Goal: Task Accomplishment & Management: Manage account settings

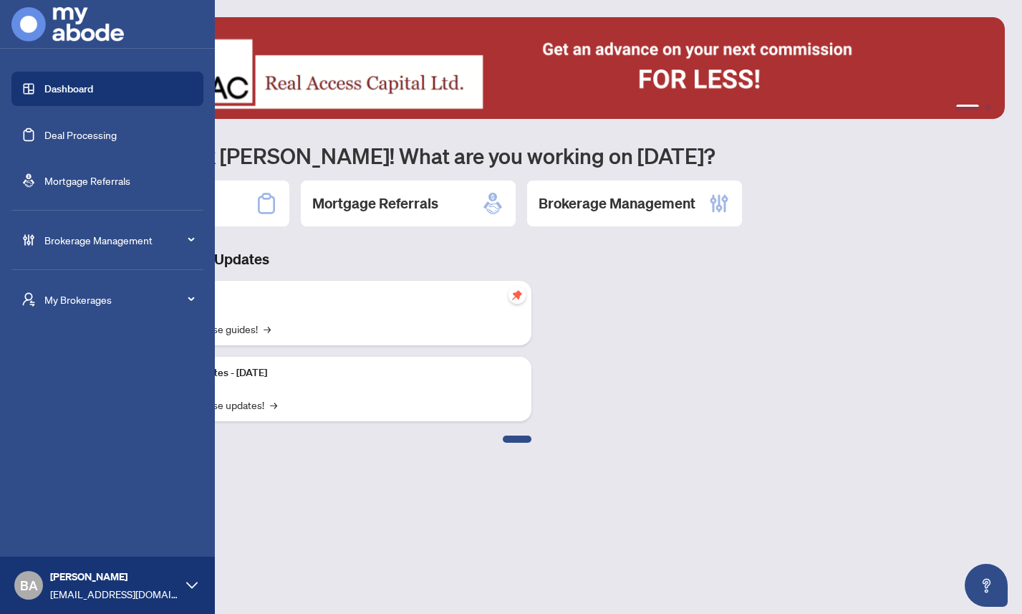
click at [72, 236] on span "Brokerage Management" at bounding box center [118, 240] width 149 height 16
click at [76, 425] on link "Agent Types & Profile Templates" at bounding box center [103, 429] width 146 height 13
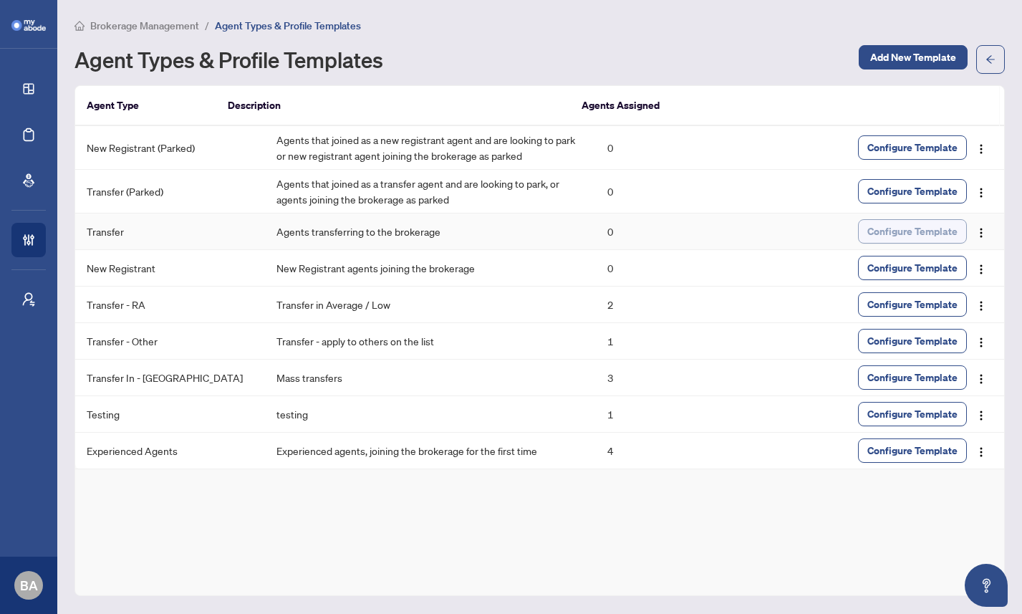
click at [893, 228] on span "Configure Template" at bounding box center [913, 231] width 90 height 23
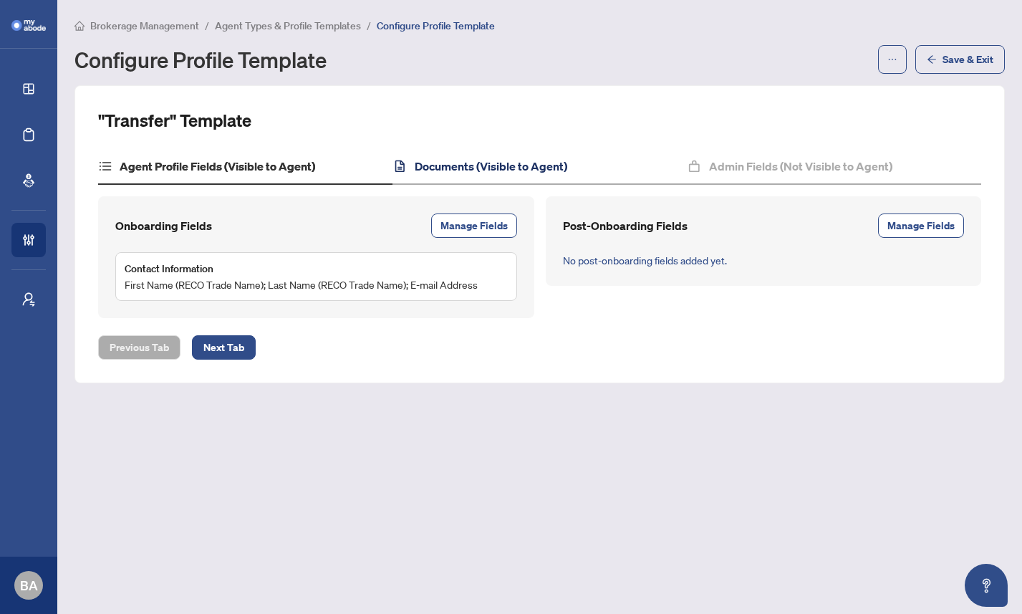
click at [476, 163] on h4 "Documents (Visible to Agent)" at bounding box center [491, 166] width 153 height 17
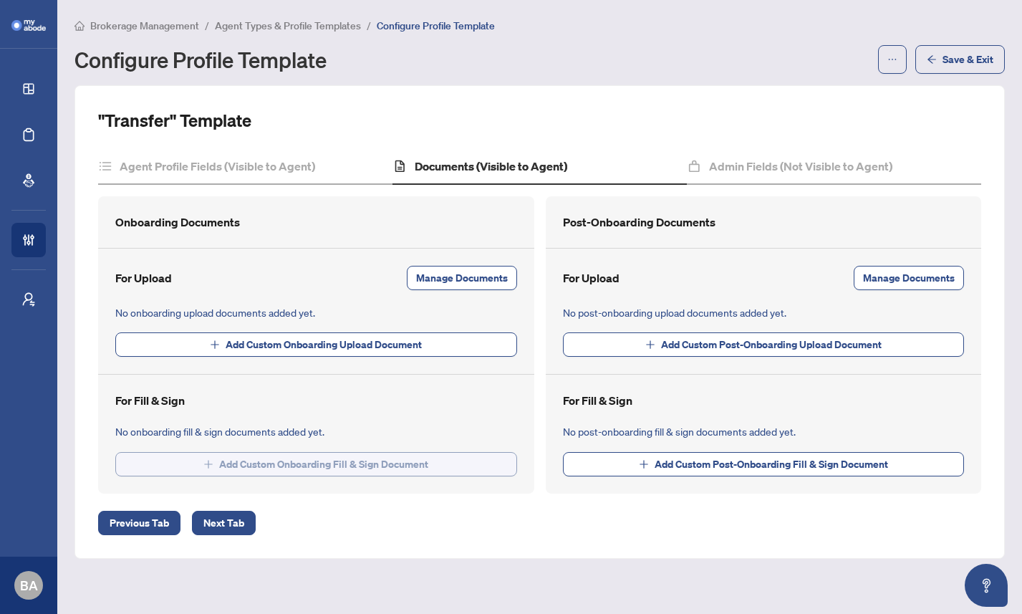
click at [257, 464] on span "Add Custom Onboarding Fill & Sign Document" at bounding box center [323, 464] width 209 height 23
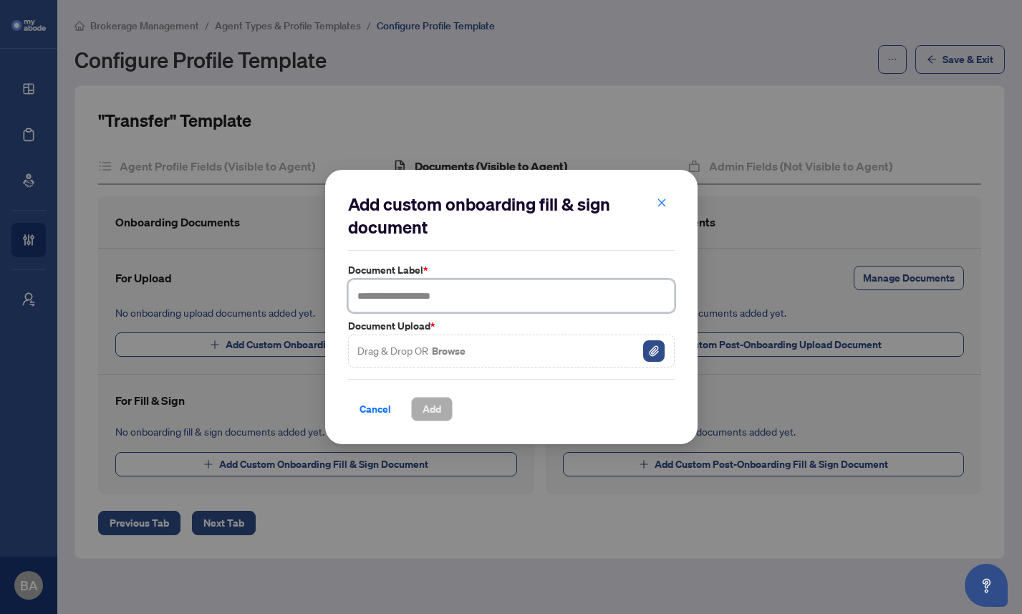
click at [406, 297] on input "text" at bounding box center [511, 295] width 327 height 33
type input "****"
click at [462, 349] on button "Browse" at bounding box center [449, 351] width 37 height 19
click at [437, 412] on span "Add" at bounding box center [432, 409] width 19 height 23
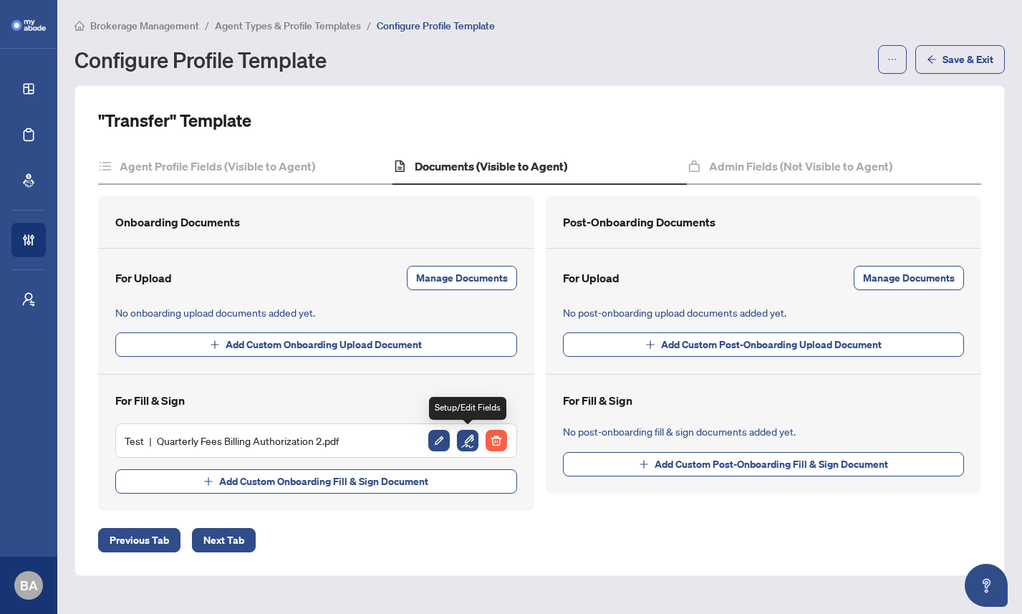
click at [466, 436] on img "button" at bounding box center [467, 440] width 21 height 21
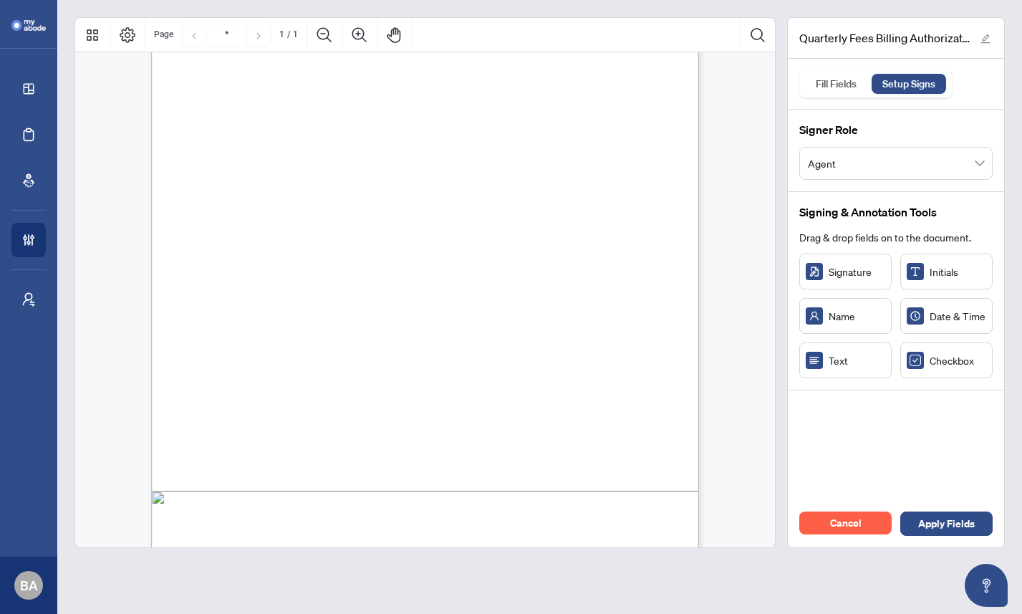
scroll to position [126, 0]
drag, startPoint x: 245, startPoint y: 267, endPoint x: 220, endPoint y: 270, distance: 25.2
click at [944, 364] on span "Checkbox" at bounding box center [958, 361] width 57 height 16
click at [306, 318] on span "Credit Card Details:" at bounding box center [261, 313] width 90 height 13
click at [332, 300] on div "Right at Home Realty, Brokerage Quarterly Fees Billing Authorization Quarterly …" at bounding box center [493, 384] width 685 height 887
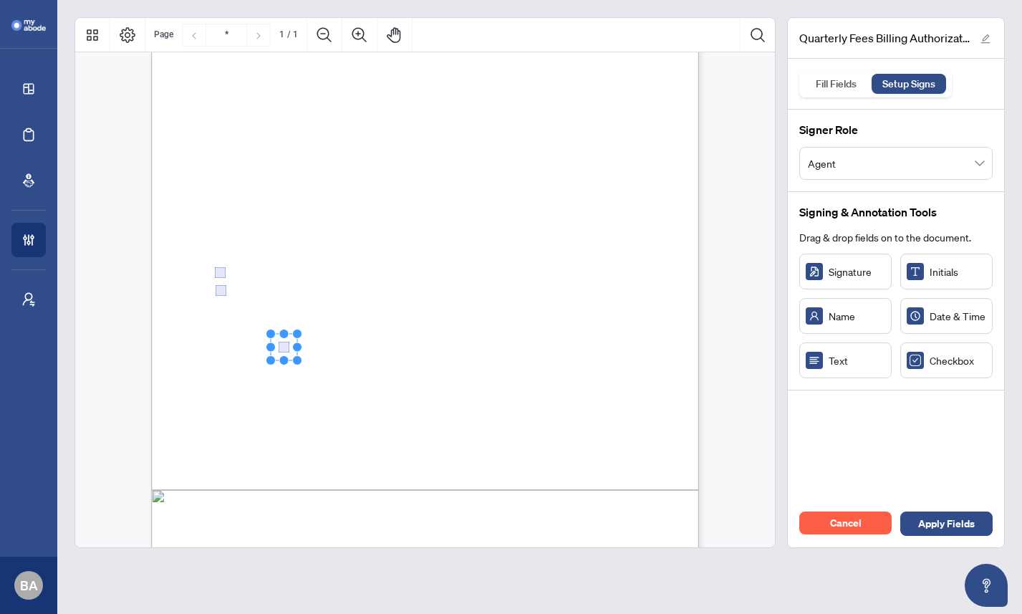
drag, startPoint x: 332, startPoint y: 351, endPoint x: 284, endPoint y: 349, distance: 47.3
click at [449, 360] on div "Right at Home Realty, Brokerage Quarterly Fees Billing Authorization Quarterly …" at bounding box center [493, 384] width 685 height 887
drag, startPoint x: 370, startPoint y: 353, endPoint x: 345, endPoint y: 350, distance: 25.2
click at [395, 344] on span "Mastercard" at bounding box center [374, 349] width 39 height 11
click at [852, 371] on div "Text" at bounding box center [846, 360] width 92 height 36
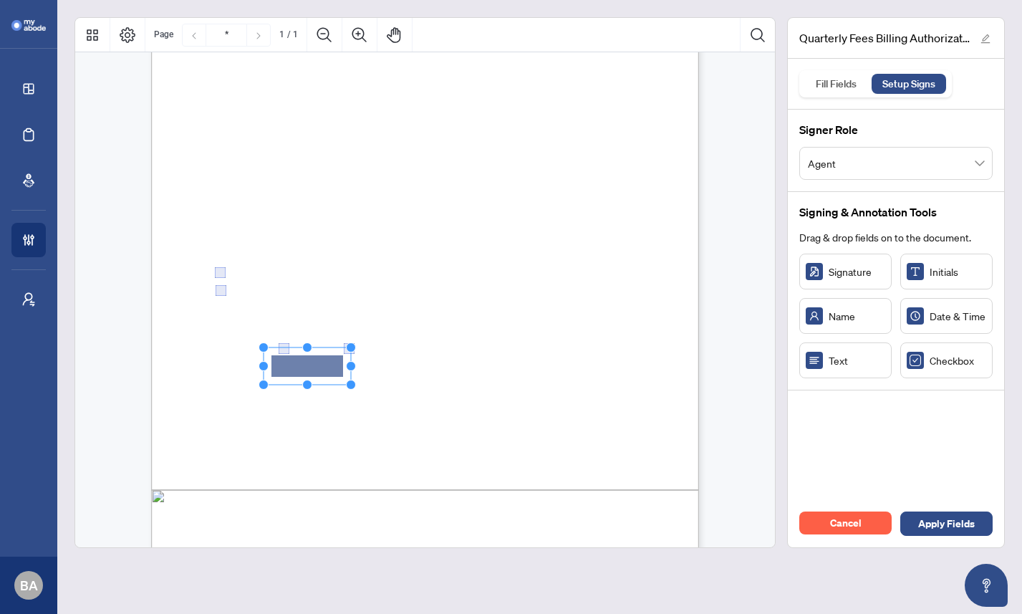
drag, startPoint x: 342, startPoint y: 373, endPoint x: 307, endPoint y: 367, distance: 35.6
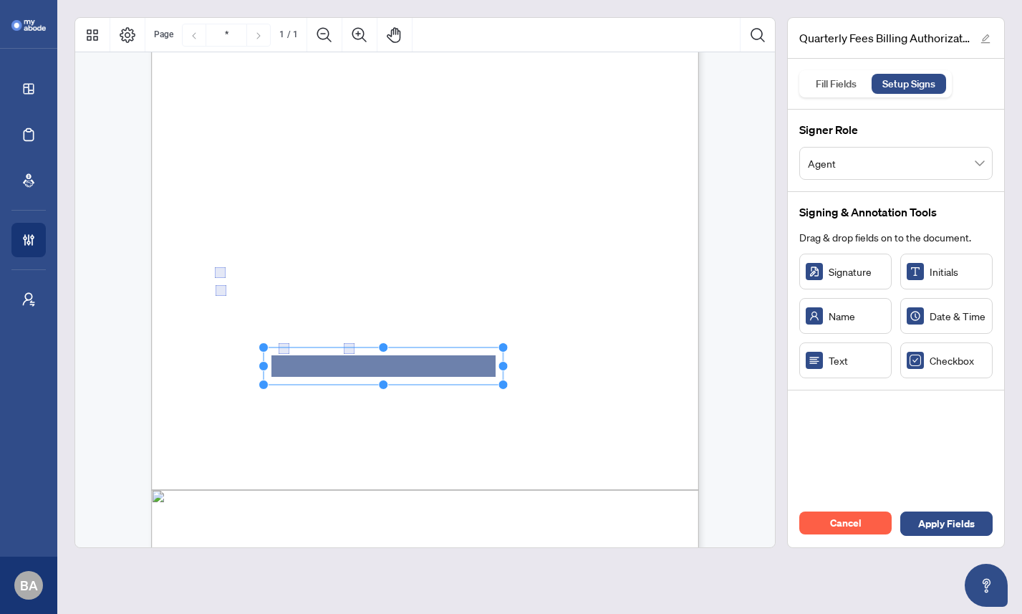
drag, startPoint x: 351, startPoint y: 362, endPoint x: 567, endPoint y: 366, distance: 216.4
click at [567, 366] on div "Right at Home Realty, Brokerage Quarterly Fees Billing Authorization Quarterly …" at bounding box center [425, 295] width 548 height 709
click at [565, 365] on div "Right at Home Realty, Brokerage Quarterly Fees Billing Authorization Quarterly …" at bounding box center [493, 384] width 685 height 887
click at [848, 363] on span "Text" at bounding box center [857, 361] width 57 height 16
drag, startPoint x: 372, startPoint y: 401, endPoint x: 342, endPoint y: 389, distance: 31.5
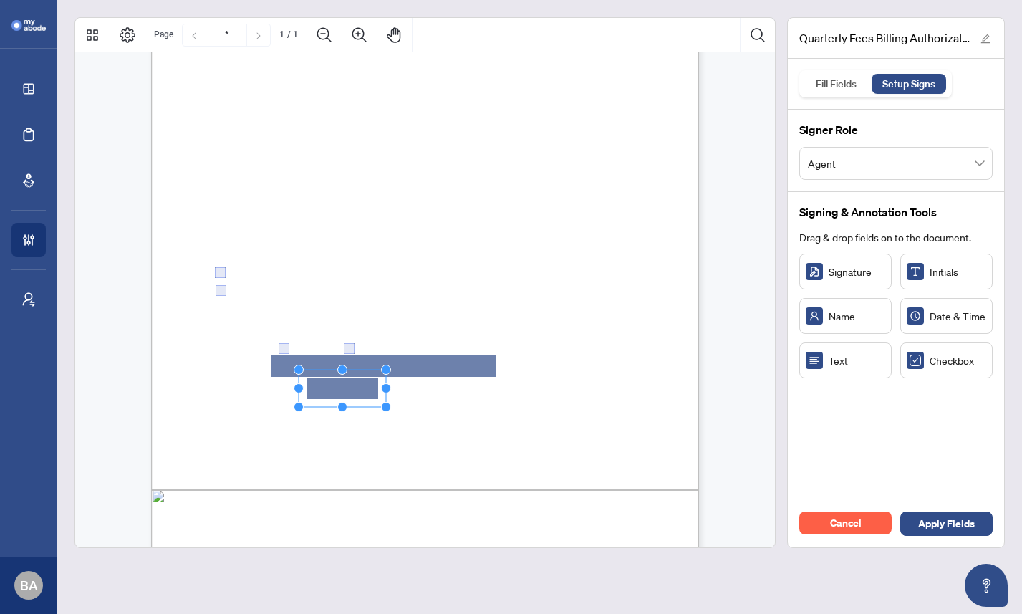
click at [385, 383] on rect "Page 1" at bounding box center [342, 388] width 87 height 37
click at [410, 426] on div "Right at Home Realty, Brokerage Quarterly Fees Billing Authorization Quarterly …" at bounding box center [493, 384] width 685 height 887
drag, startPoint x: 385, startPoint y: 387, endPoint x: 448, endPoint y: 387, distance: 62.3
click at [448, 387] on circle "Resize, Right" at bounding box center [448, 387] width 9 height 9
click at [581, 398] on div "Right at Home Realty, Brokerage Quarterly Fees Billing Authorization Quarterly …" at bounding box center [493, 384] width 685 height 887
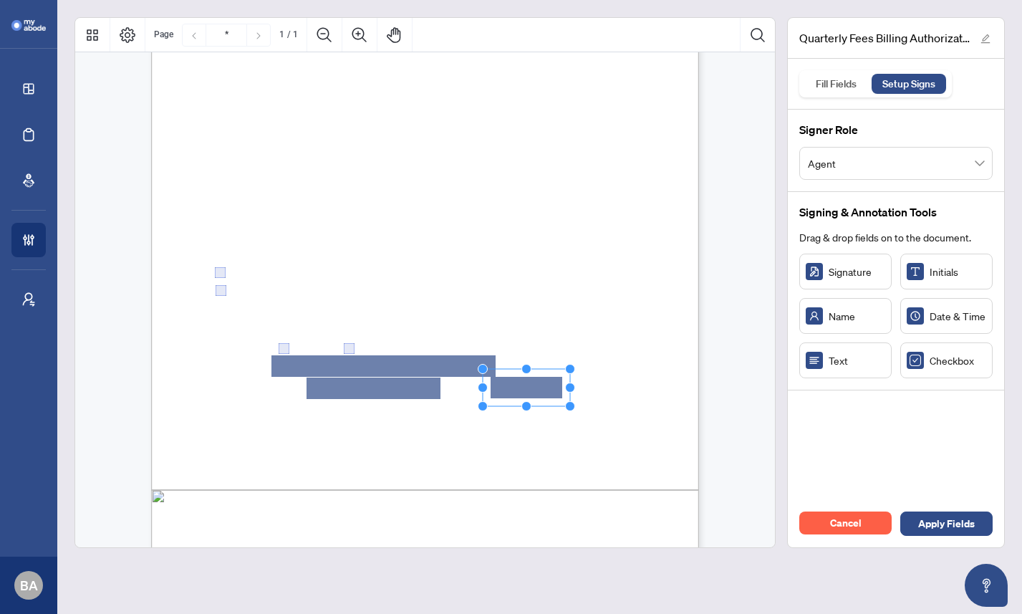
drag, startPoint x: 861, startPoint y: 358, endPoint x: 526, endPoint y: 388, distance: 336.6
click at [538, 429] on div "Right at Home Realty, Brokerage Quarterly Fees Billing Authorization Quarterly …" at bounding box center [493, 384] width 685 height 887
drag, startPoint x: 570, startPoint y: 386, endPoint x: 645, endPoint y: 386, distance: 74.5
click at [645, 386] on circle "Resize, Right" at bounding box center [644, 387] width 9 height 9
click at [643, 434] on div "Right at Home Realty, Brokerage Quarterly Fees Billing Authorization Quarterly …" at bounding box center [493, 384] width 685 height 887
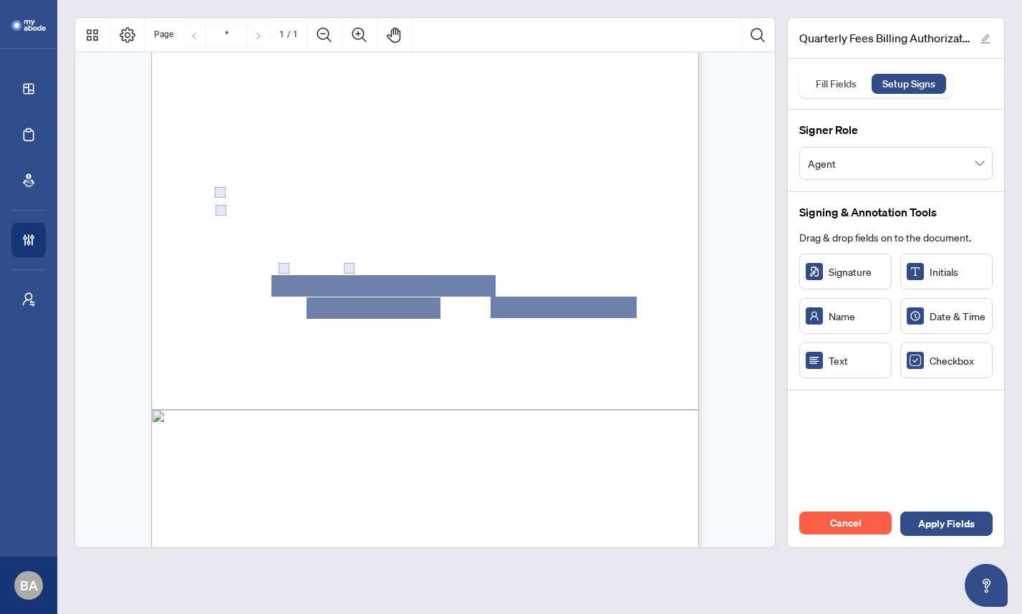
scroll to position [243, 0]
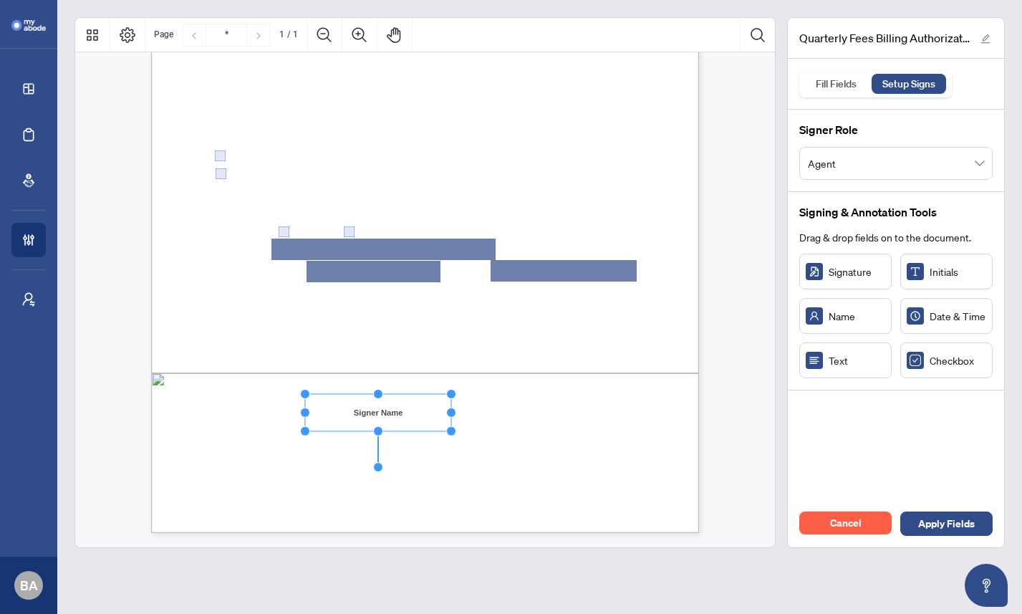
drag, startPoint x: 393, startPoint y: 408, endPoint x: 452, endPoint y: 408, distance: 59.5
click at [452, 408] on circle "Resize, Right" at bounding box center [451, 412] width 9 height 9
click at [312, 410] on span ":" at bounding box center [311, 414] width 2 height 9
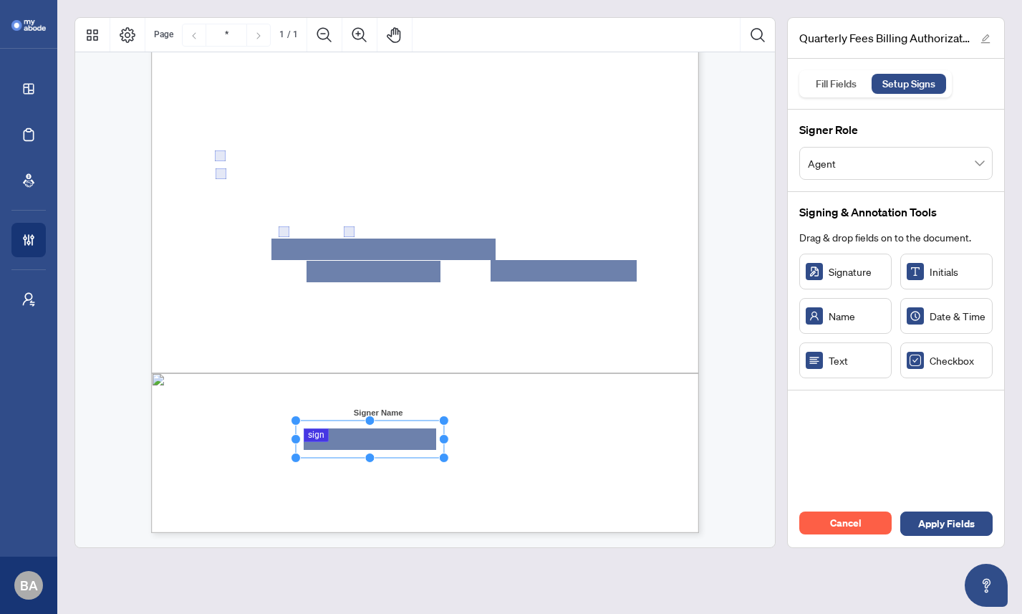
drag, startPoint x: 360, startPoint y: 436, endPoint x: 441, endPoint y: 437, distance: 81.7
click at [441, 437] on circle "Resize, Right" at bounding box center [443, 439] width 9 height 9
drag, startPoint x: 294, startPoint y: 436, endPoint x: 254, endPoint y: 436, distance: 40.8
click at [254, 436] on circle "Resize, Left" at bounding box center [254, 439] width 9 height 9
click at [464, 450] on span ":" at bounding box center [463, 447] width 2 height 9
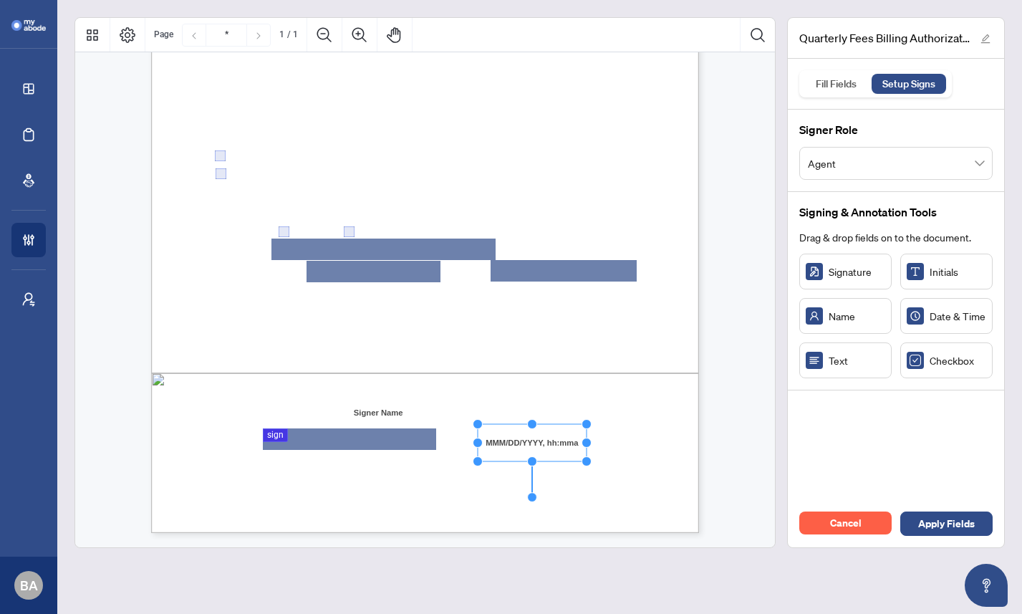
click at [612, 462] on div "Right at Home Realty, Brokerage Quarterly Fees Billing Authorization Quarterly …" at bounding box center [493, 267] width 685 height 887
click at [944, 527] on span "Apply Fields" at bounding box center [947, 523] width 57 height 23
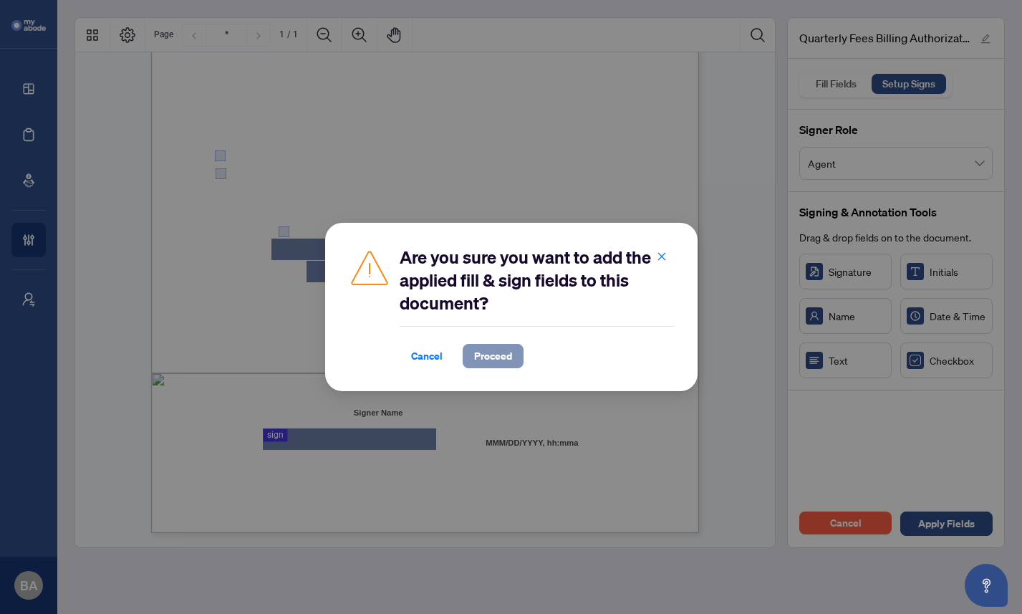
click at [487, 358] on span "Proceed" at bounding box center [493, 356] width 38 height 23
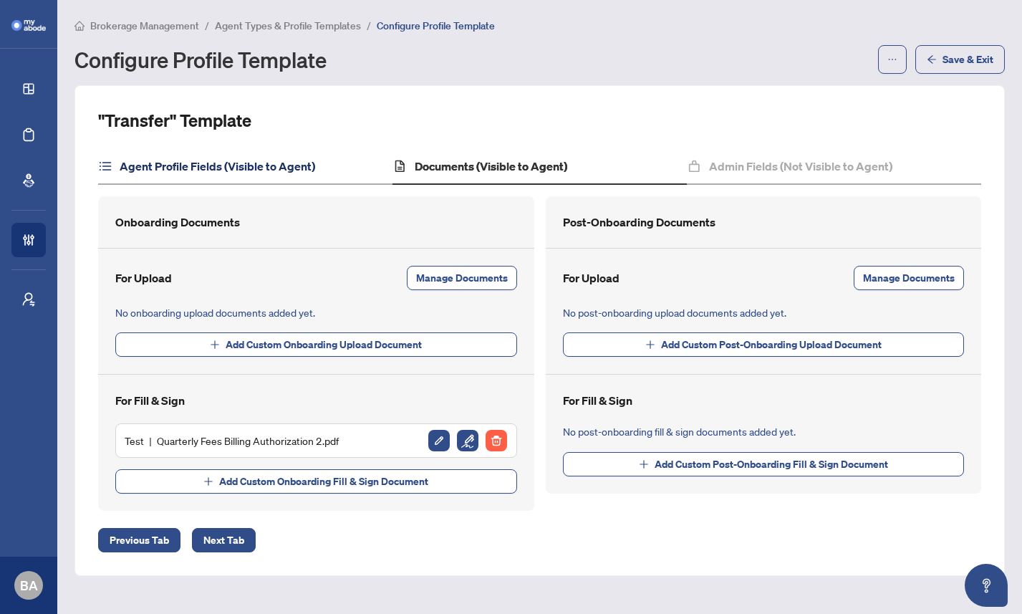
click at [257, 168] on h4 "Agent Profile Fields (Visible to Agent)" at bounding box center [218, 166] width 196 height 17
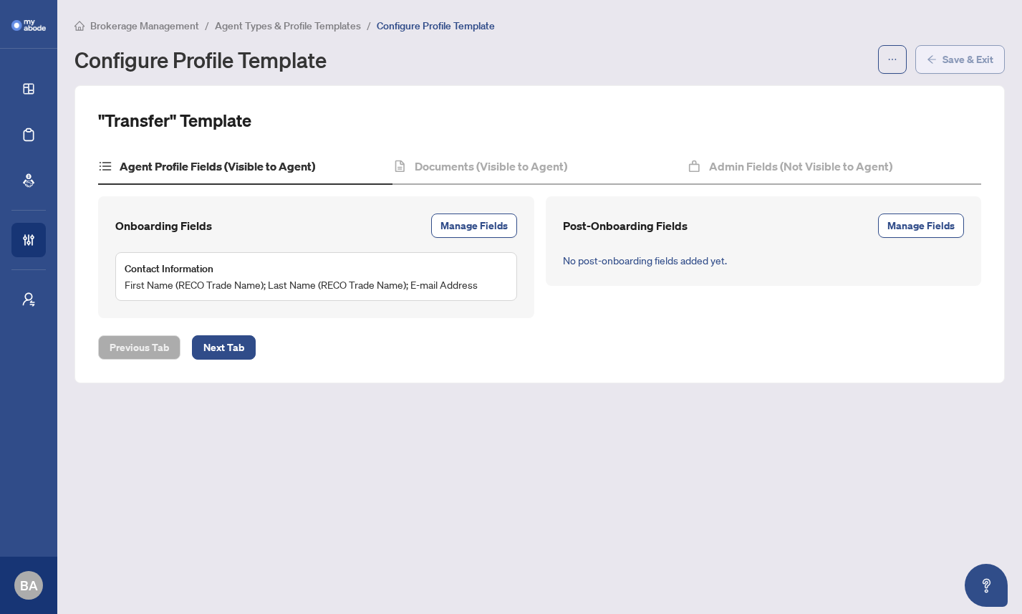
click at [962, 54] on span "Save & Exit" at bounding box center [968, 59] width 51 height 23
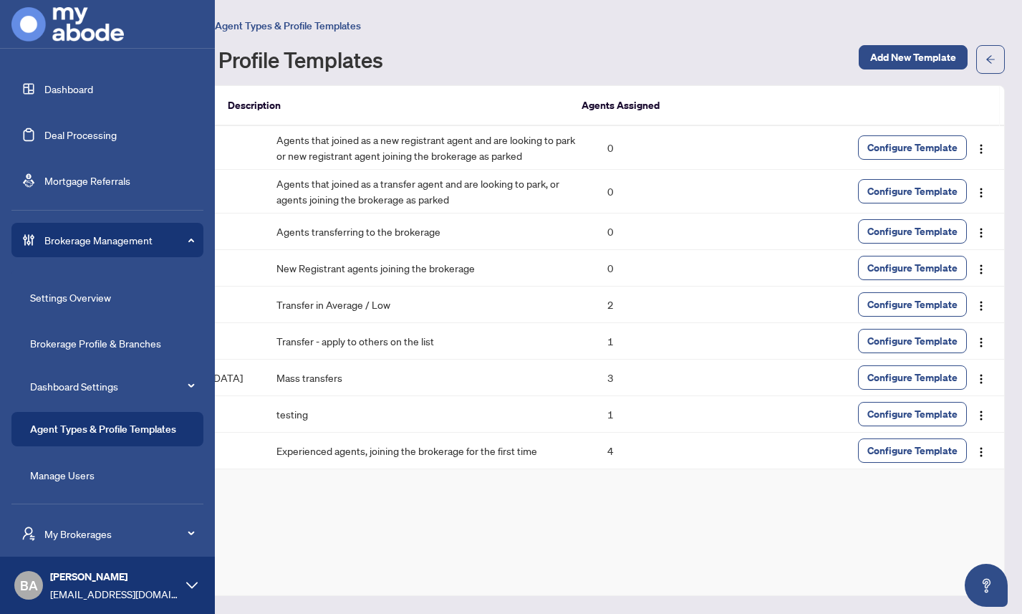
scroll to position [47, 0]
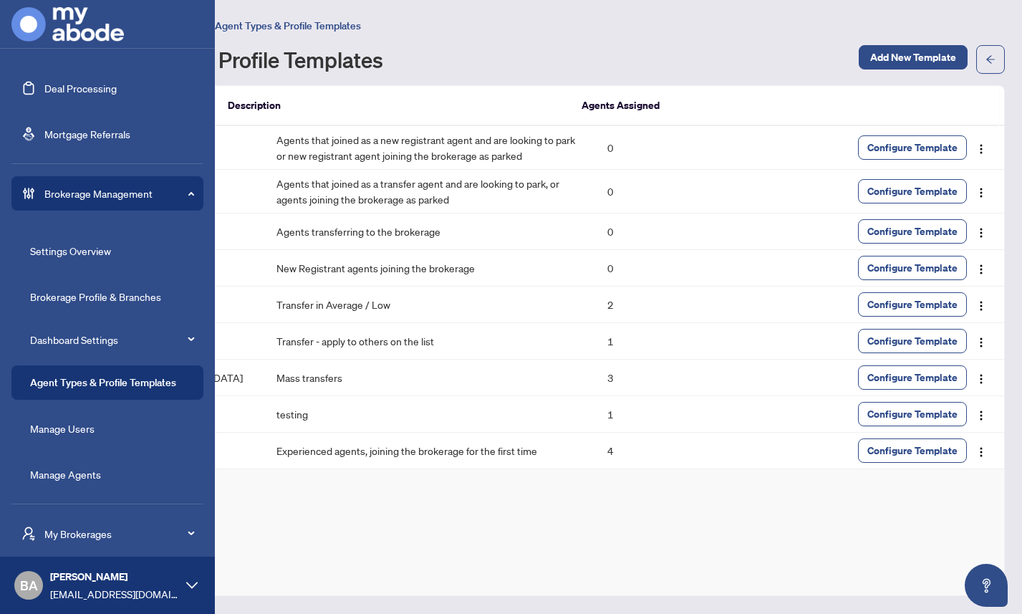
click at [67, 473] on link "Manage Agents" at bounding box center [65, 474] width 71 height 13
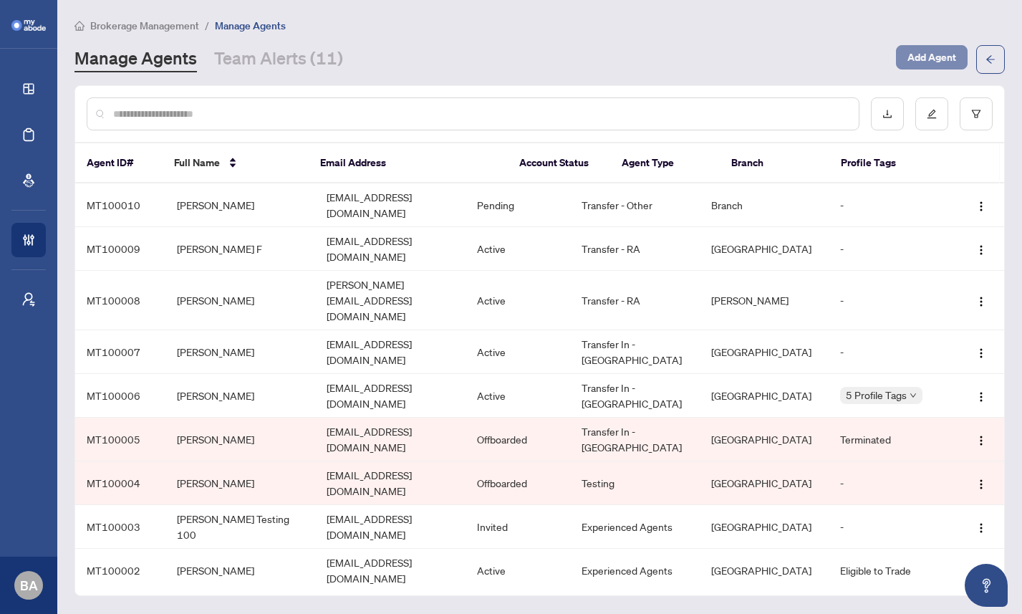
click at [931, 56] on span "Add Agent" at bounding box center [932, 57] width 49 height 23
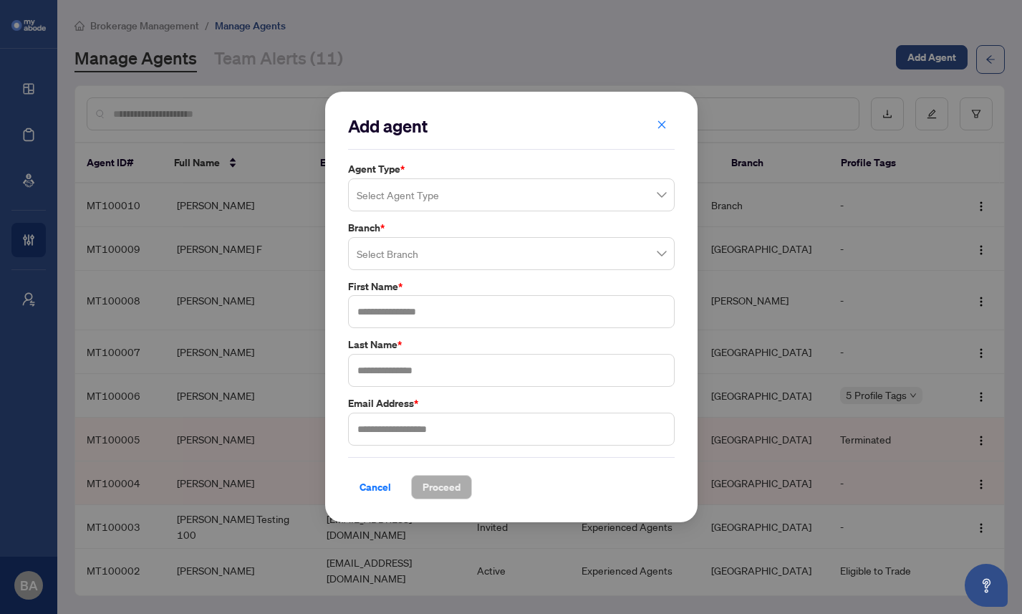
click at [429, 191] on input "search" at bounding box center [505, 197] width 297 height 32
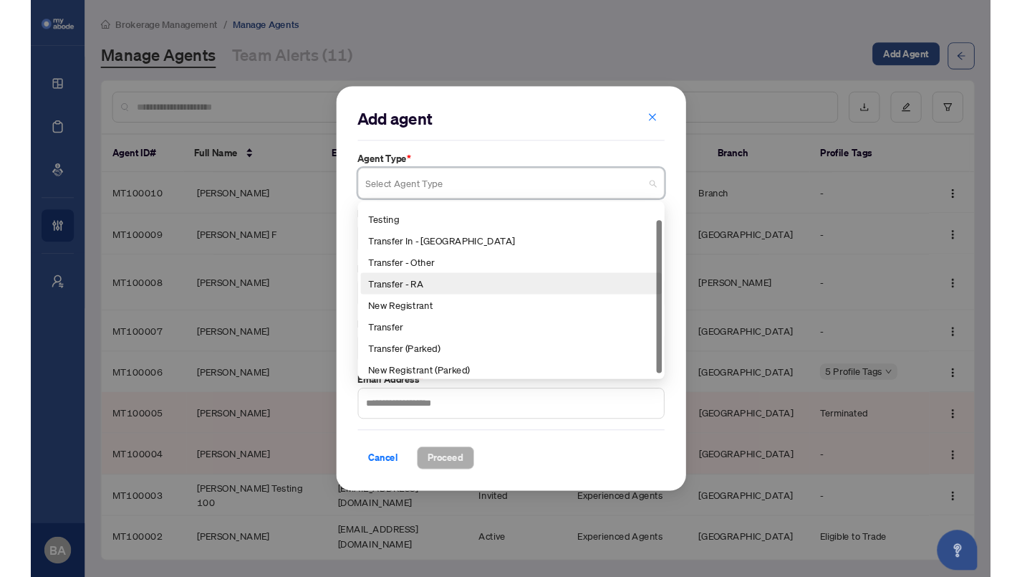
scroll to position [23, 0]
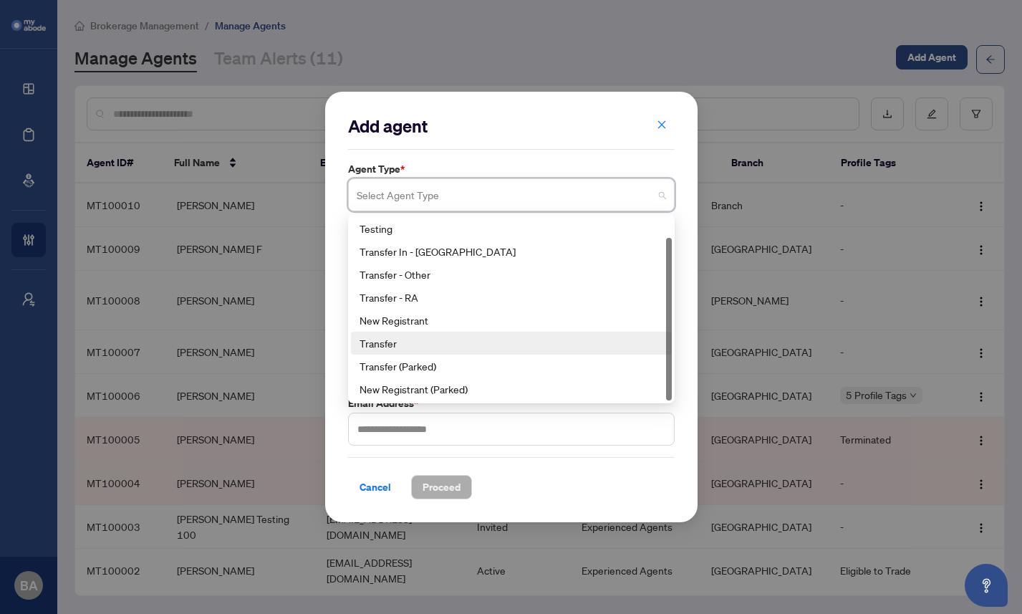
click at [390, 340] on div "Transfer" at bounding box center [512, 343] width 304 height 16
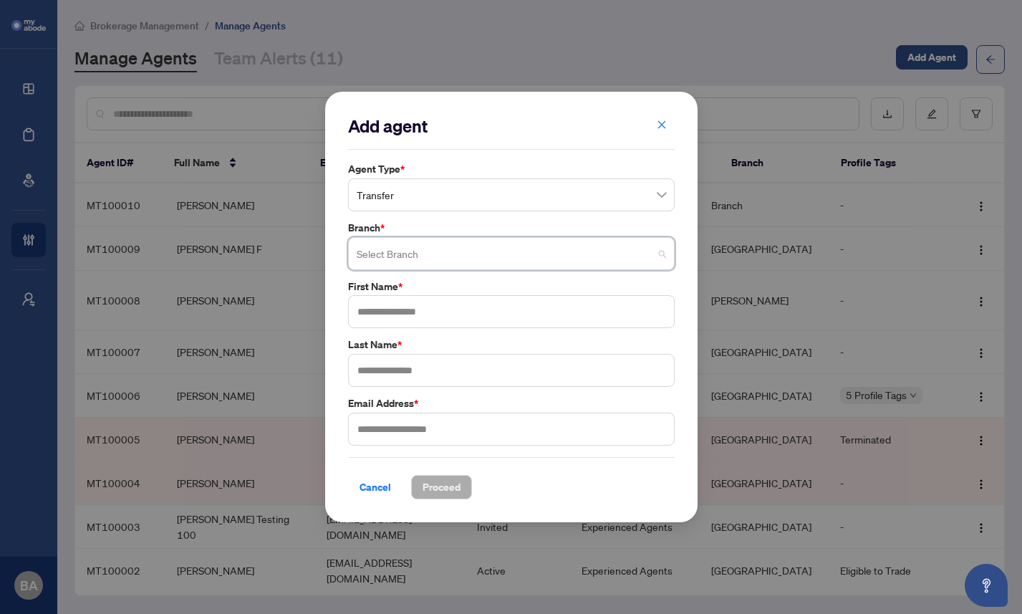
click at [413, 251] on input "search" at bounding box center [505, 256] width 297 height 32
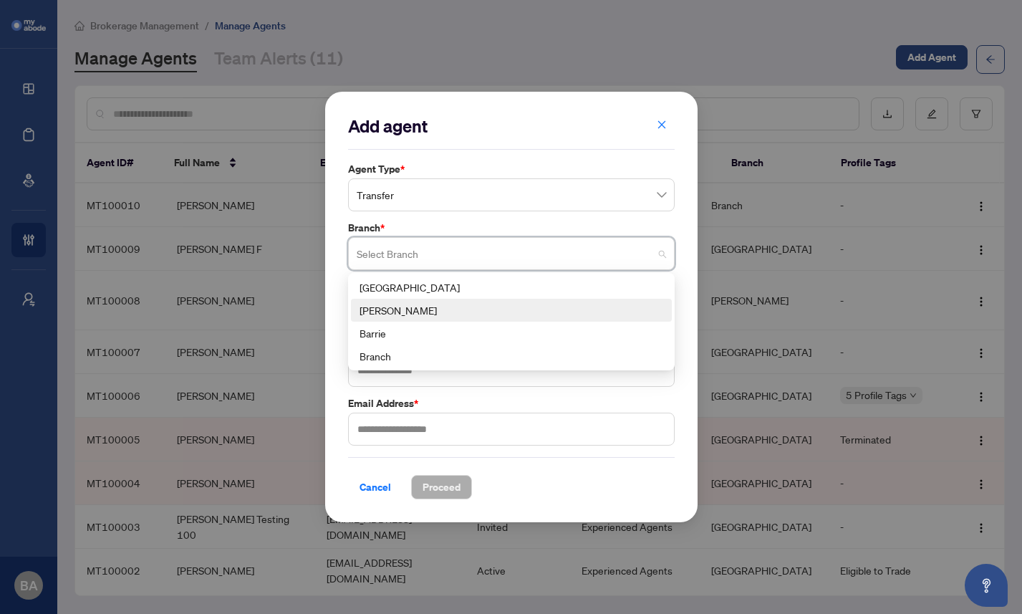
click at [400, 310] on div "Vaughan" at bounding box center [512, 310] width 304 height 16
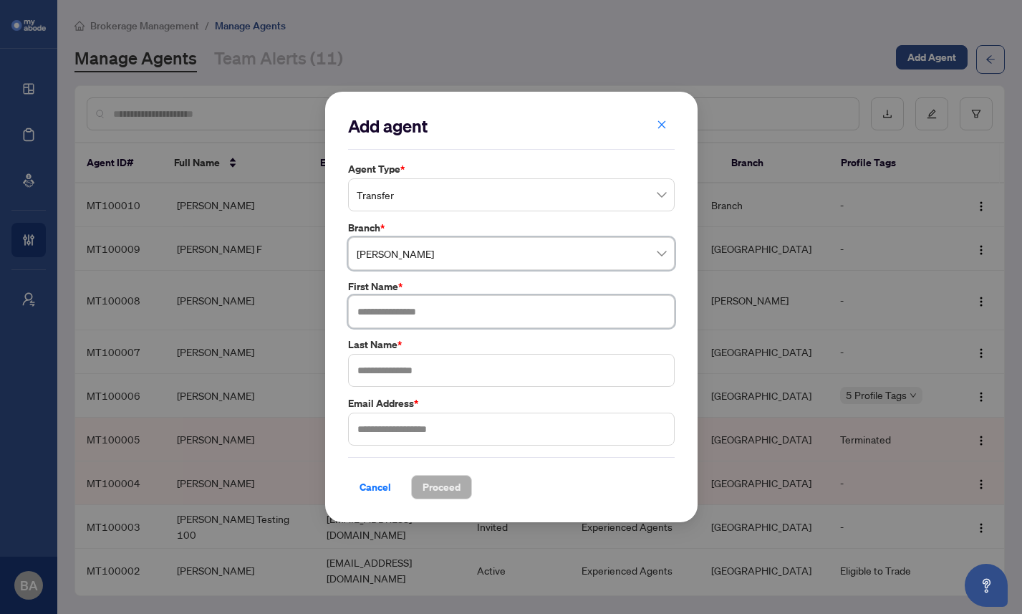
click at [390, 309] on input "text" at bounding box center [511, 311] width 327 height 33
type input "*****"
click at [383, 366] on input "text" at bounding box center [511, 370] width 327 height 33
type input "***"
click at [391, 433] on input "text" at bounding box center [511, 429] width 327 height 33
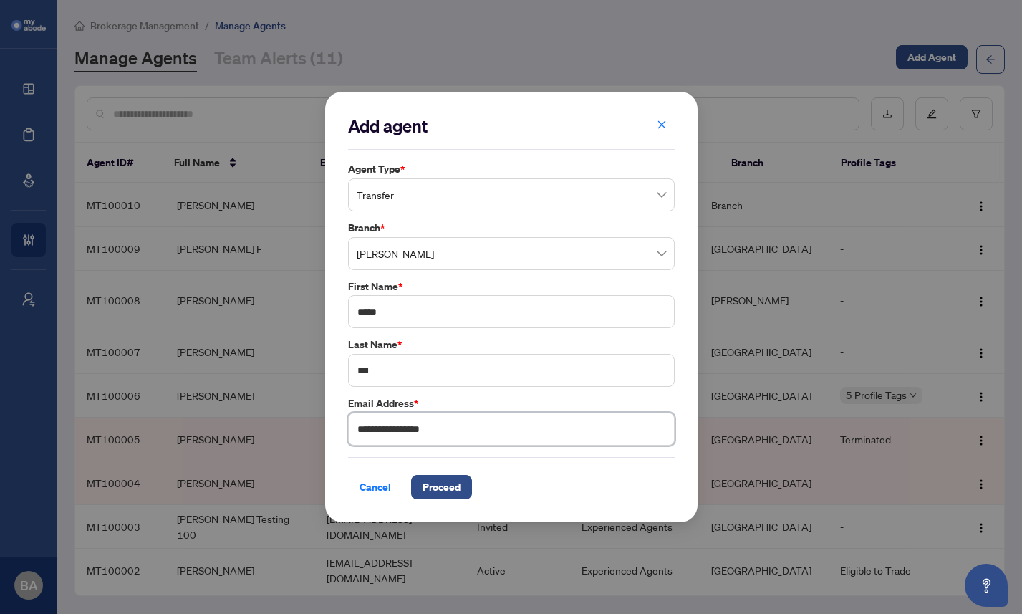
click at [380, 429] on input "**********" at bounding box center [511, 429] width 327 height 33
type input "**********"
click at [517, 466] on div "Cancel Proceed" at bounding box center [511, 478] width 327 height 42
click at [446, 489] on span "Proceed" at bounding box center [442, 487] width 38 height 23
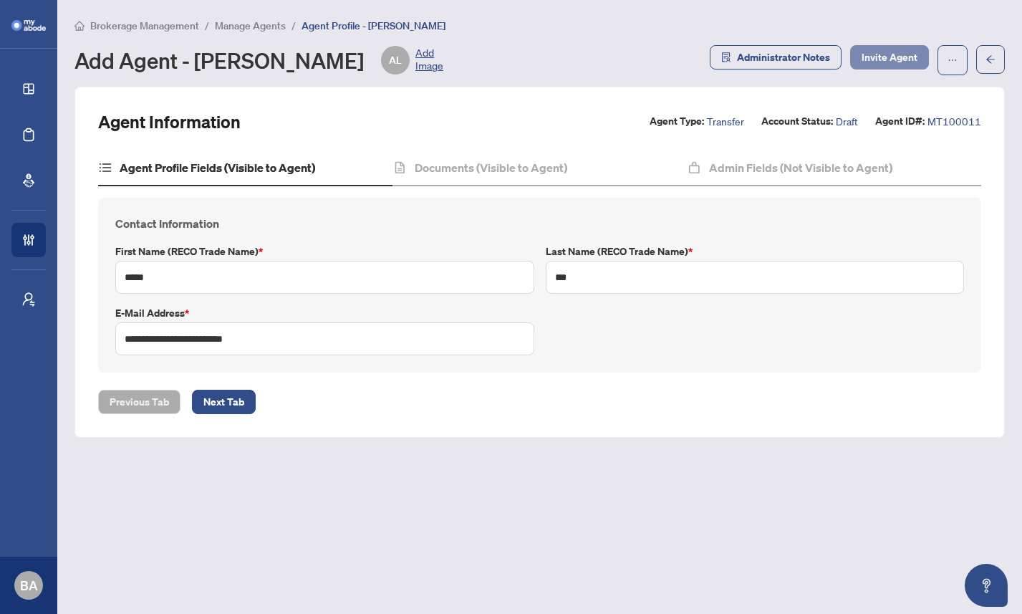
click at [888, 57] on span "Invite Agent" at bounding box center [890, 57] width 56 height 23
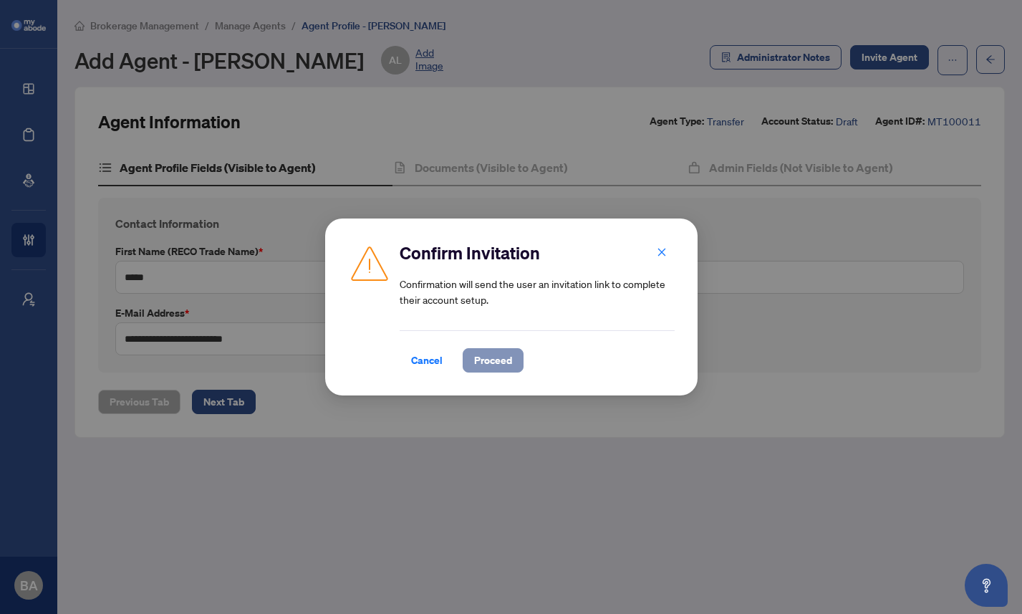
click at [492, 366] on span "Proceed" at bounding box center [493, 360] width 38 height 23
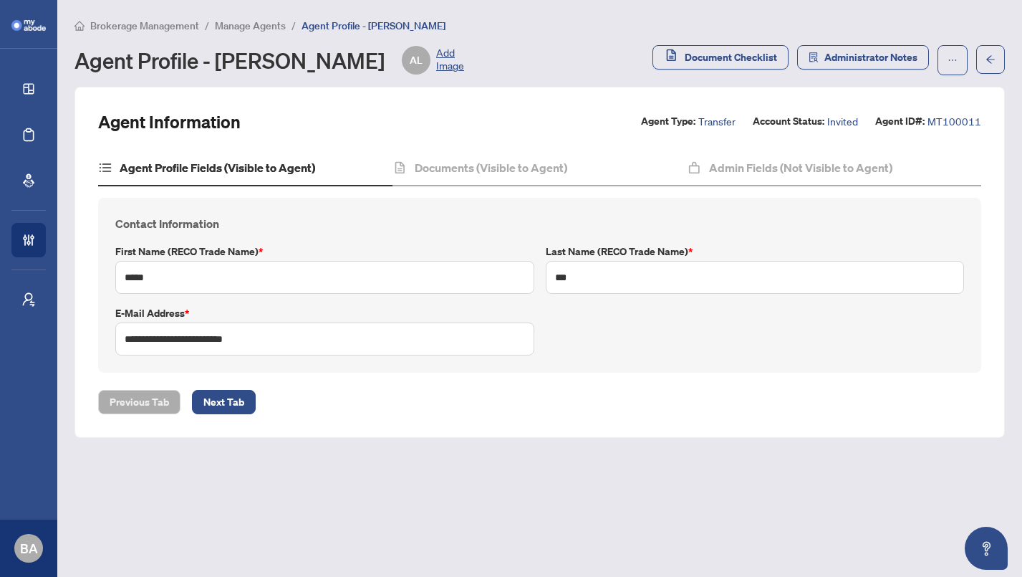
click at [452, 112] on div "Agent Information Agent Type: Transfer Account Status: Invited Agent ID#: MT100…" at bounding box center [539, 121] width 883 height 23
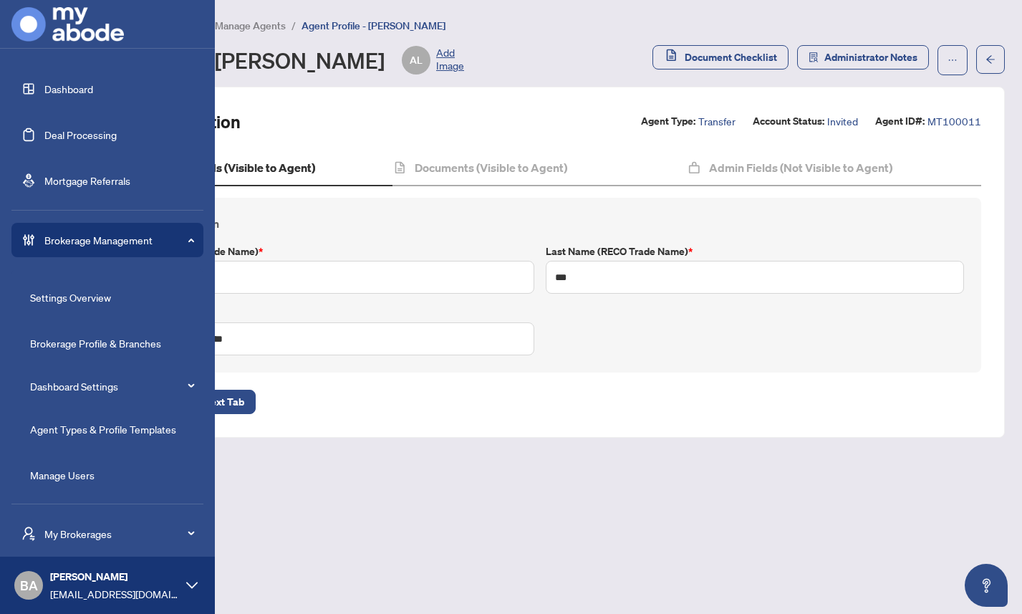
click at [84, 481] on link "Manage Users" at bounding box center [62, 475] width 64 height 13
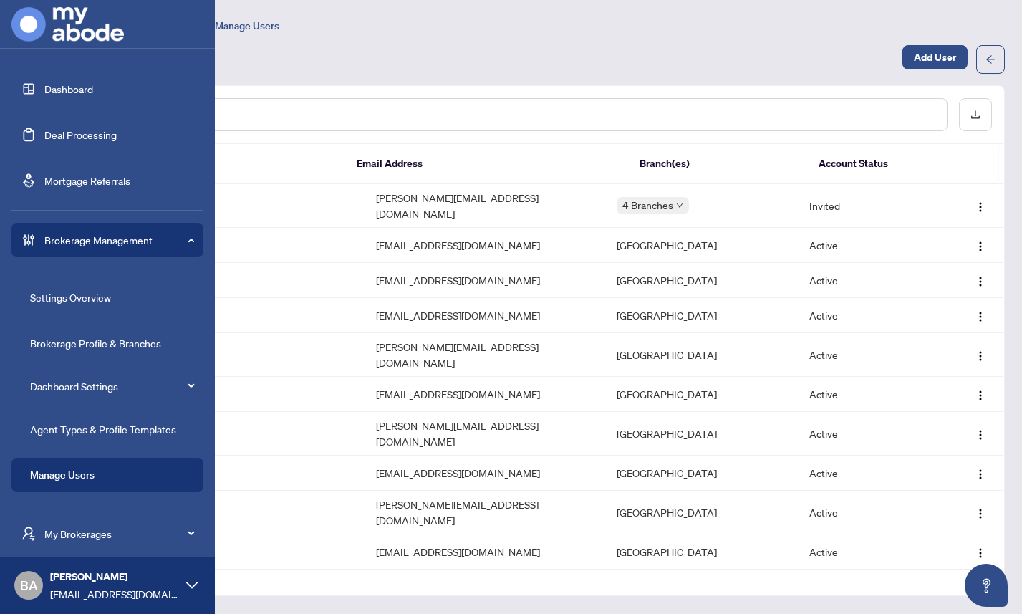
click at [106, 428] on link "Agent Types & Profile Templates" at bounding box center [103, 429] width 146 height 13
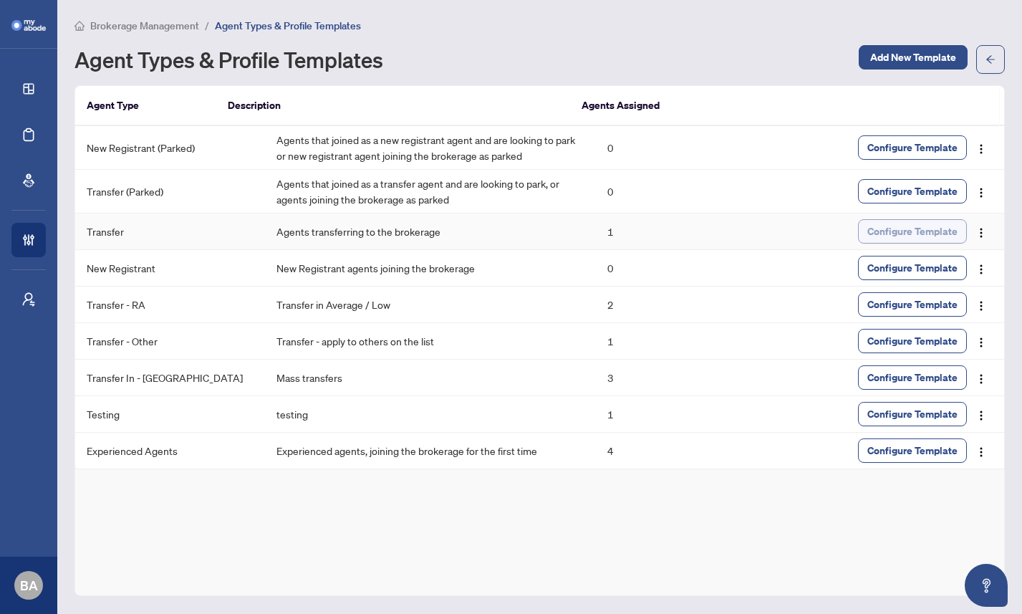
click at [891, 231] on span "Configure Template" at bounding box center [913, 231] width 90 height 23
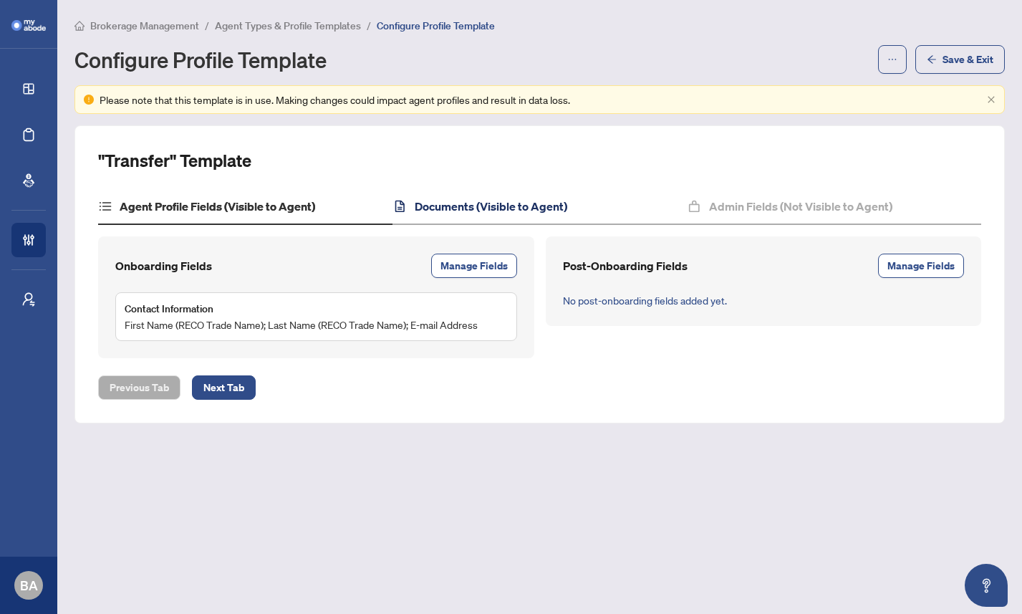
click at [454, 214] on h4 "Documents (Visible to Agent)" at bounding box center [491, 206] width 153 height 17
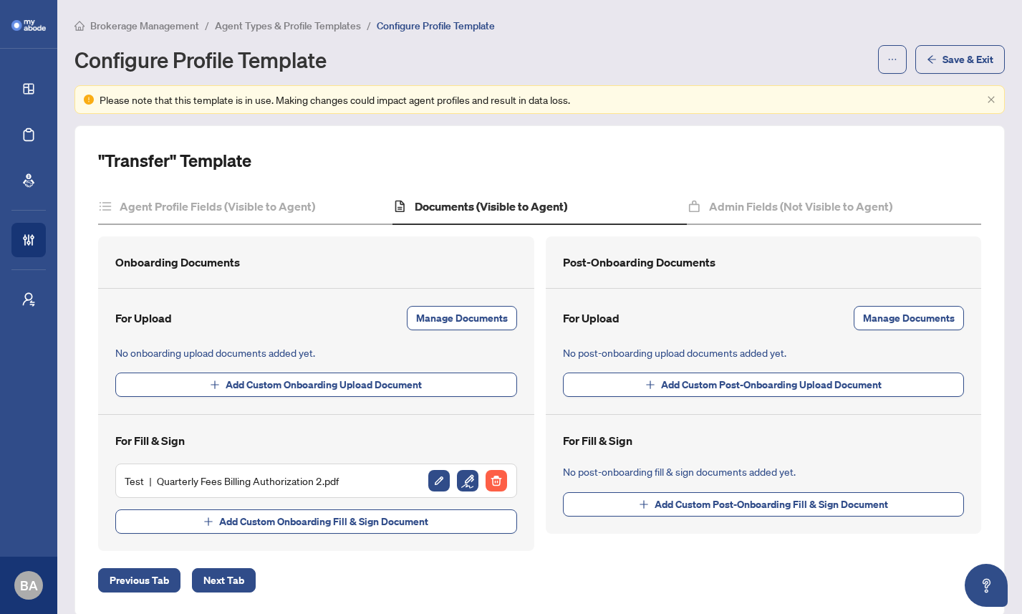
scroll to position [19, 0]
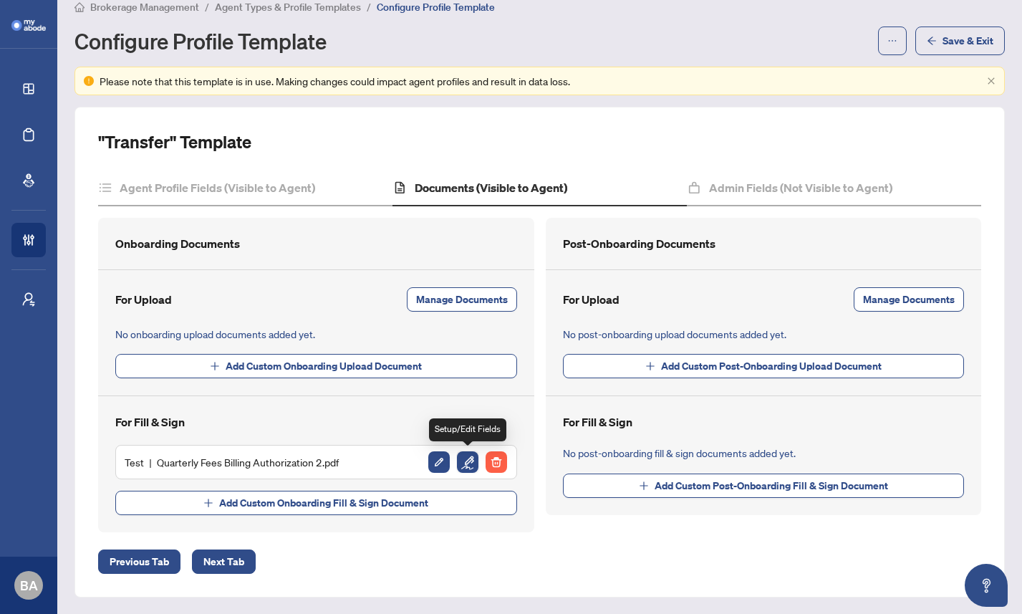
click at [466, 460] on img "button" at bounding box center [467, 461] width 21 height 21
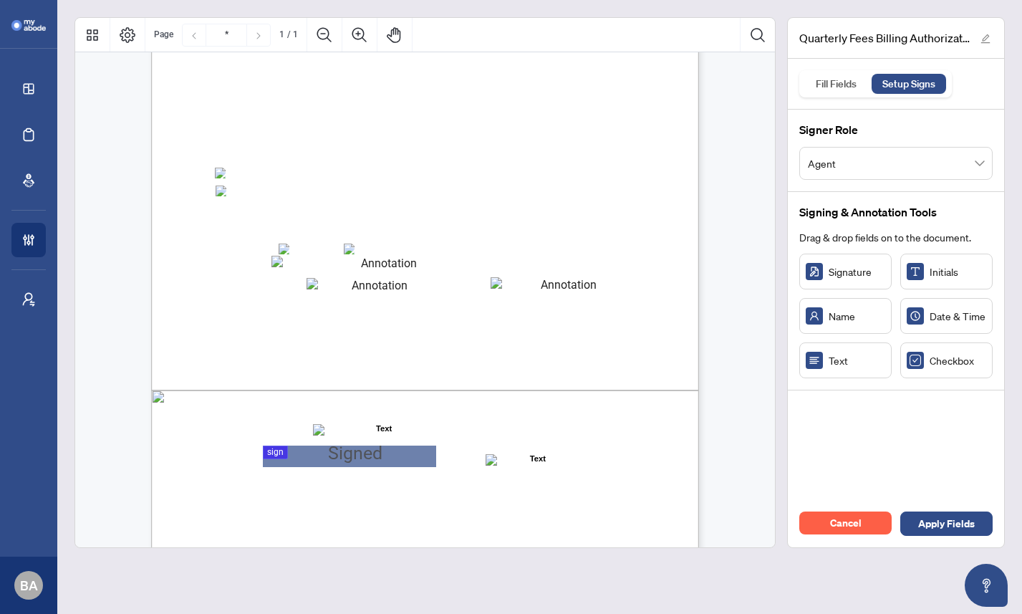
scroll to position [243, 0]
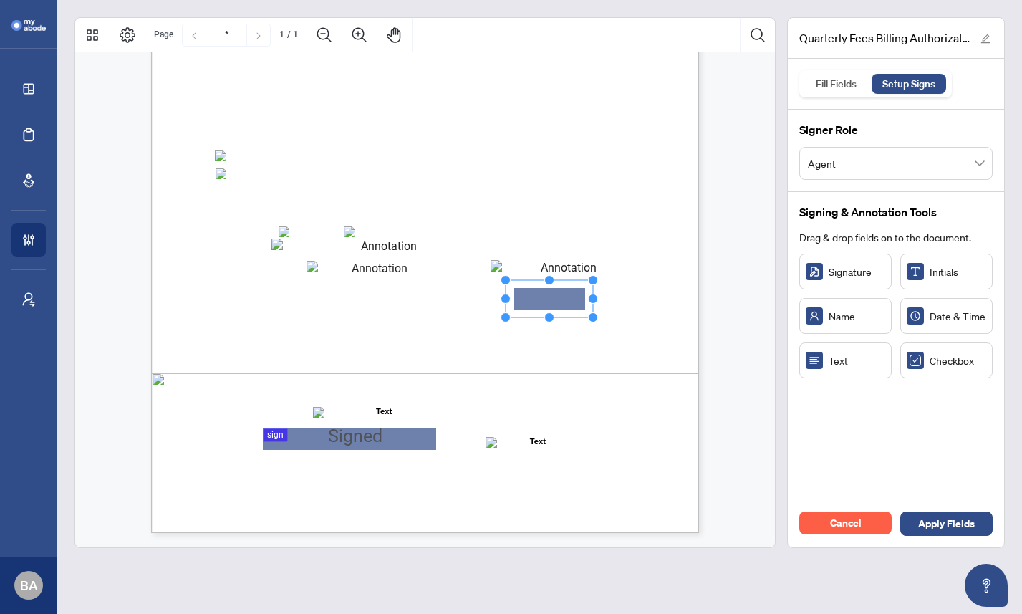
drag, startPoint x: 566, startPoint y: 302, endPoint x: 543, endPoint y: 299, distance: 23.1
click at [314, 300] on span "Billing Authorization:" at bounding box center [264, 302] width 97 height 13
drag, startPoint x: 552, startPoint y: 299, endPoint x: 522, endPoint y: 298, distance: 30.1
click at [314, 299] on span "Billing Authorization:" at bounding box center [264, 302] width 97 height 13
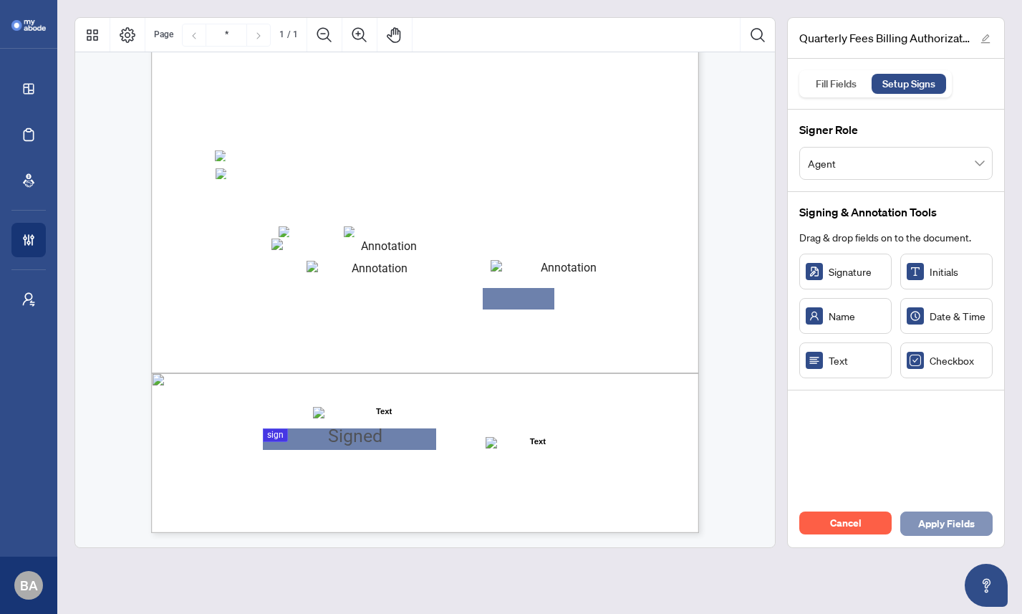
click at [938, 524] on span "Apply Fields" at bounding box center [947, 523] width 57 height 23
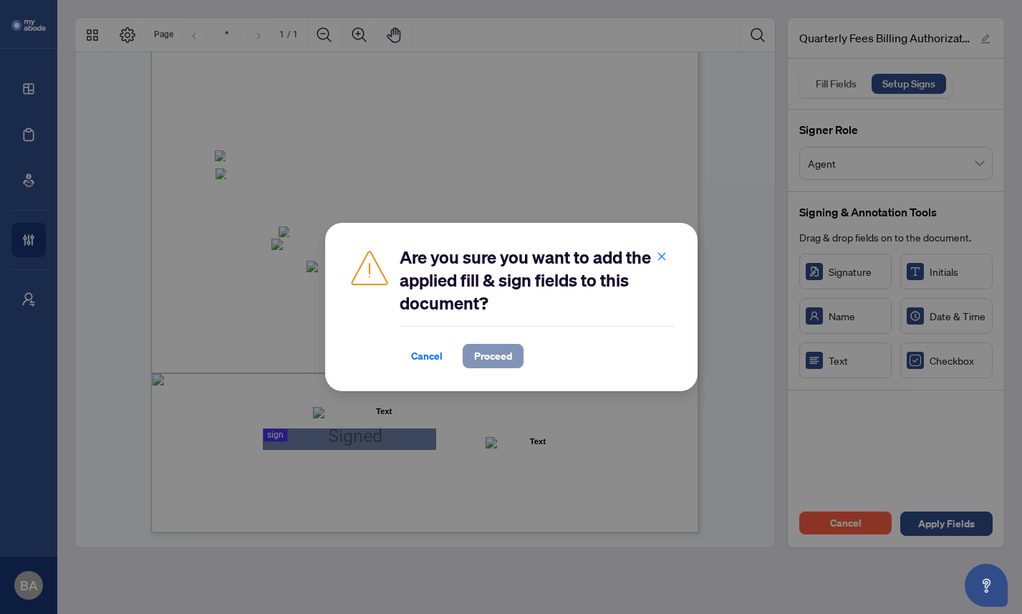
click at [499, 357] on span "Proceed" at bounding box center [493, 356] width 38 height 23
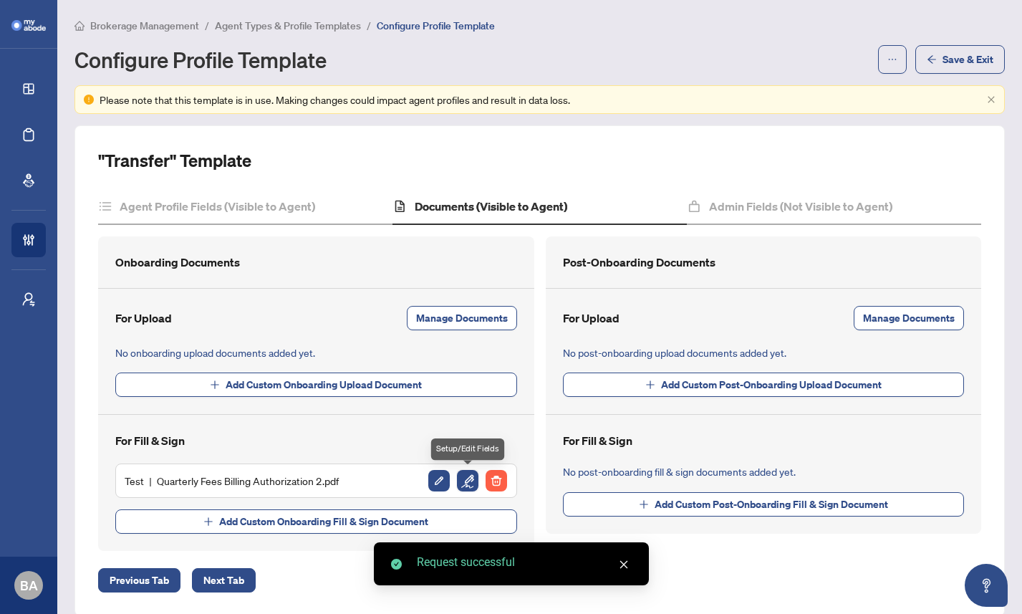
click at [468, 479] on img "button" at bounding box center [467, 480] width 21 height 21
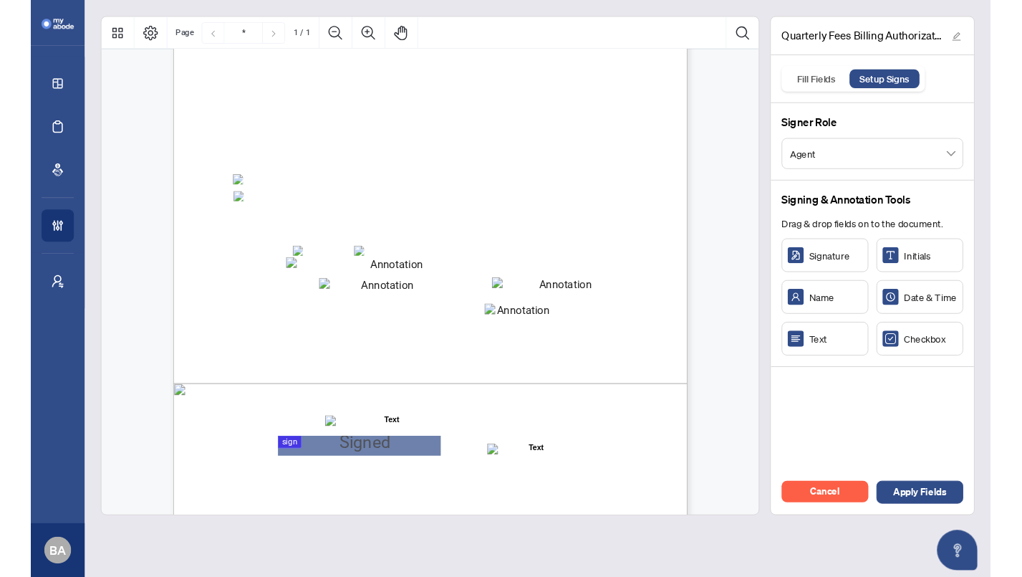
scroll to position [243, 0]
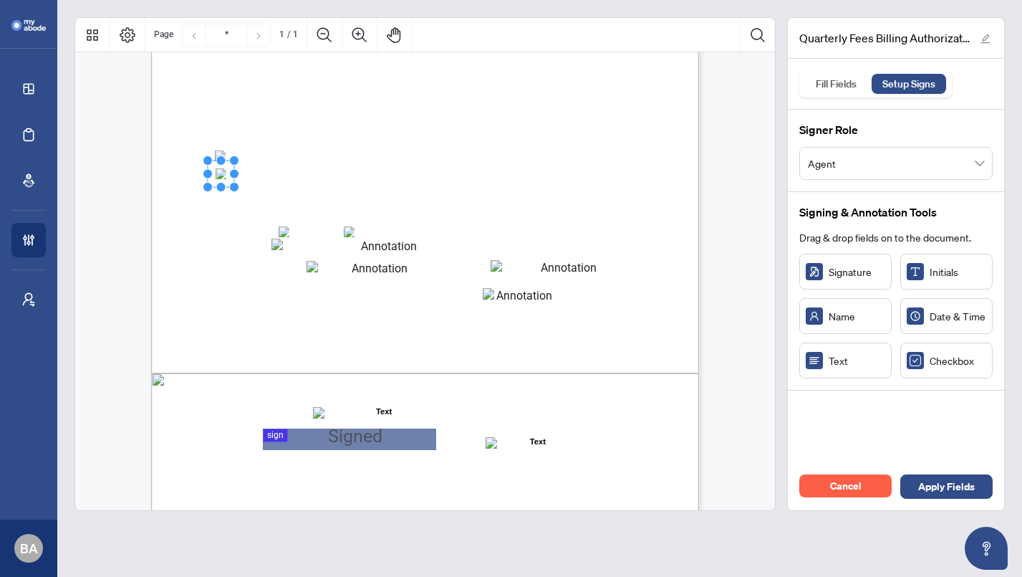
click at [203, 206] on div "Right at Home Realty, Brokerage Quarterly Fees Billing Authorization Quarterly …" at bounding box center [493, 267] width 685 height 887
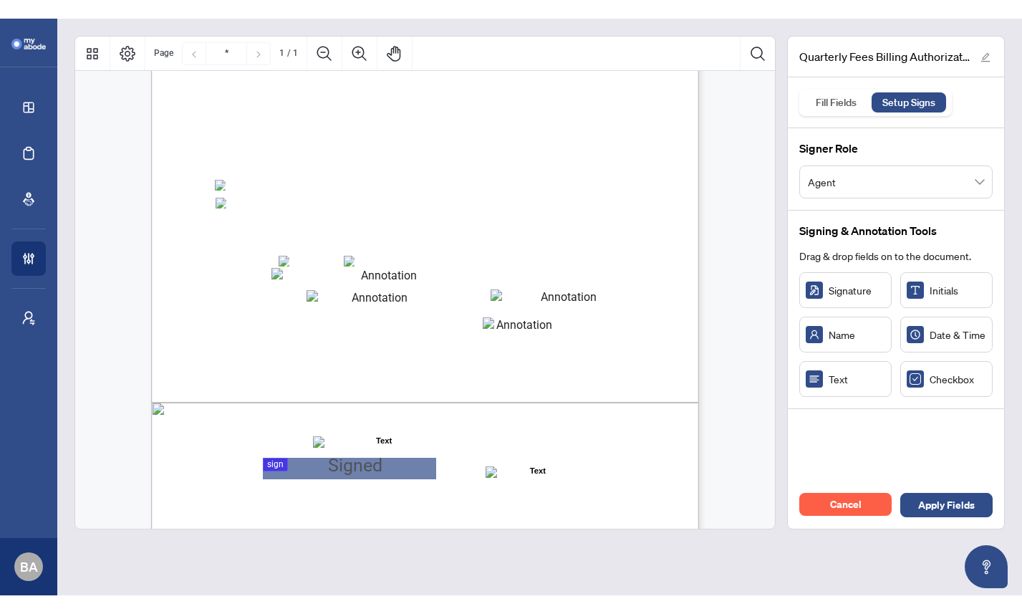
scroll to position [231, 0]
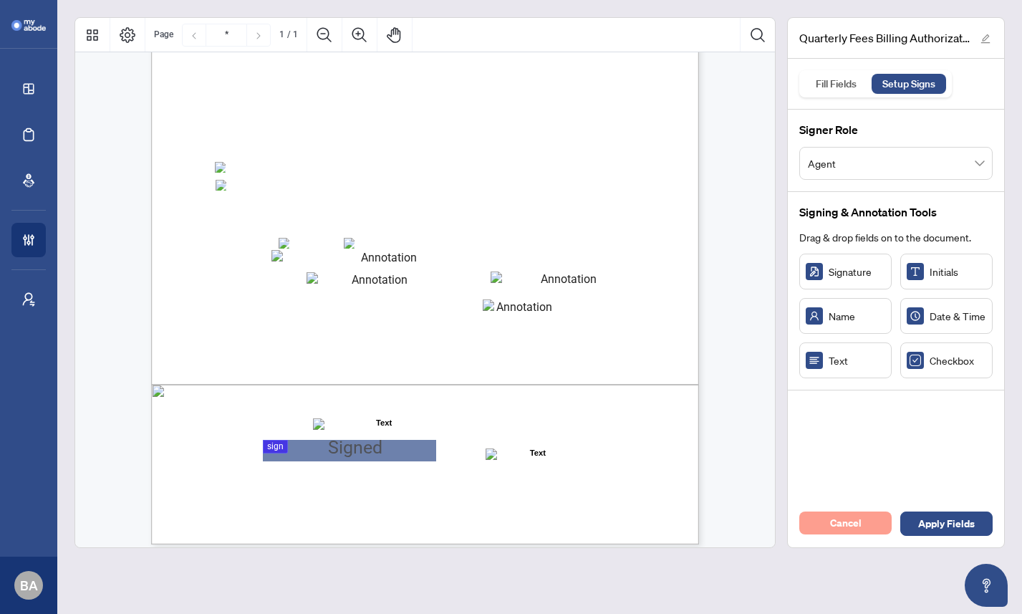
click at [838, 524] on span "Cancel" at bounding box center [846, 523] width 32 height 23
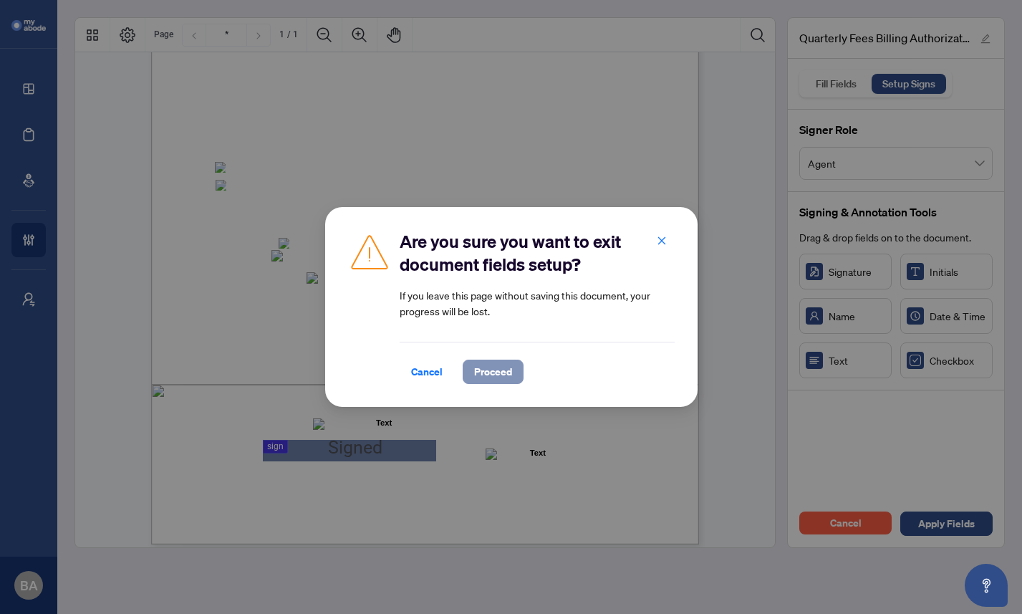
click at [497, 372] on span "Proceed" at bounding box center [493, 371] width 38 height 23
